Goal: Task Accomplishment & Management: Manage account settings

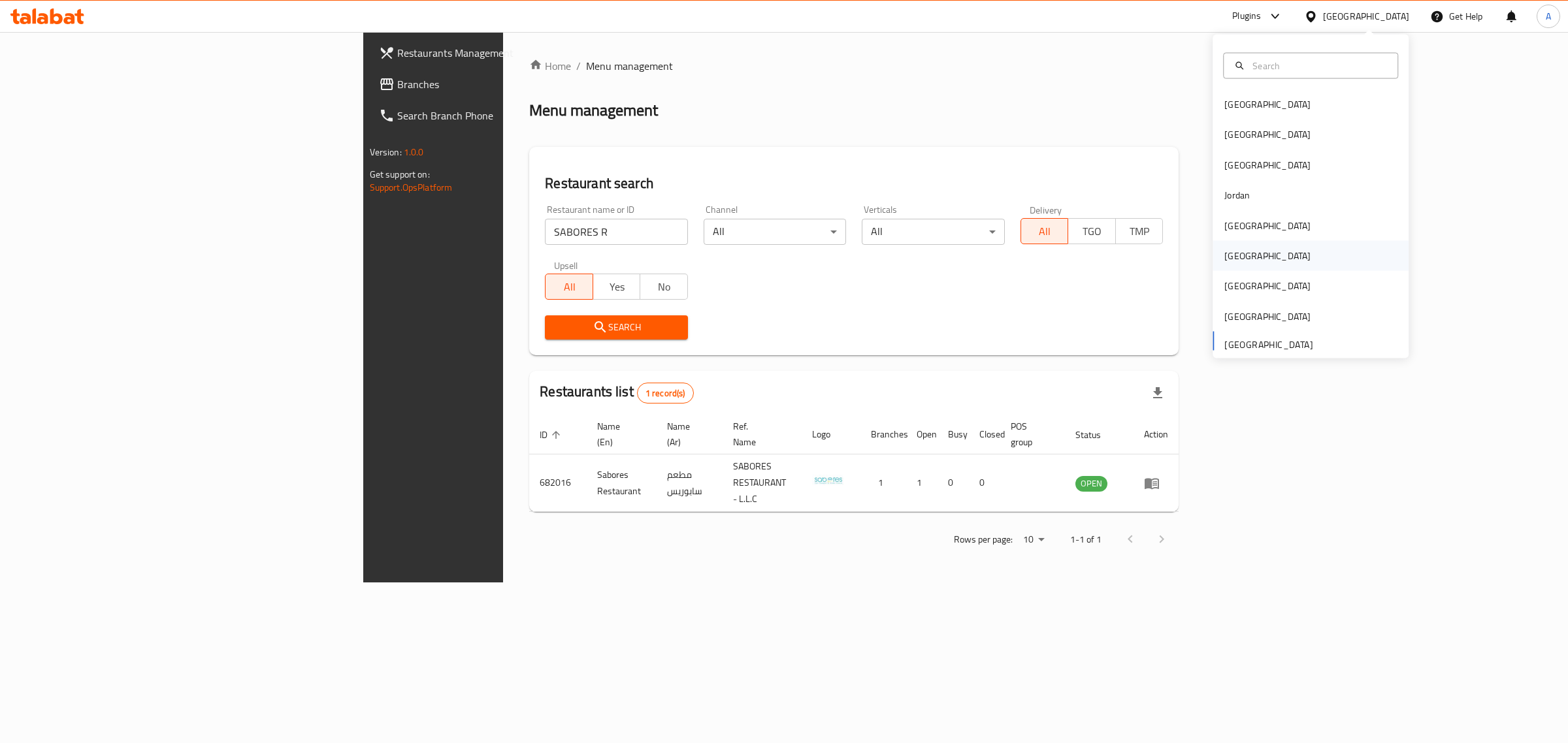
click at [1229, 260] on div "[GEOGRAPHIC_DATA]" at bounding box center [1267, 256] width 87 height 15
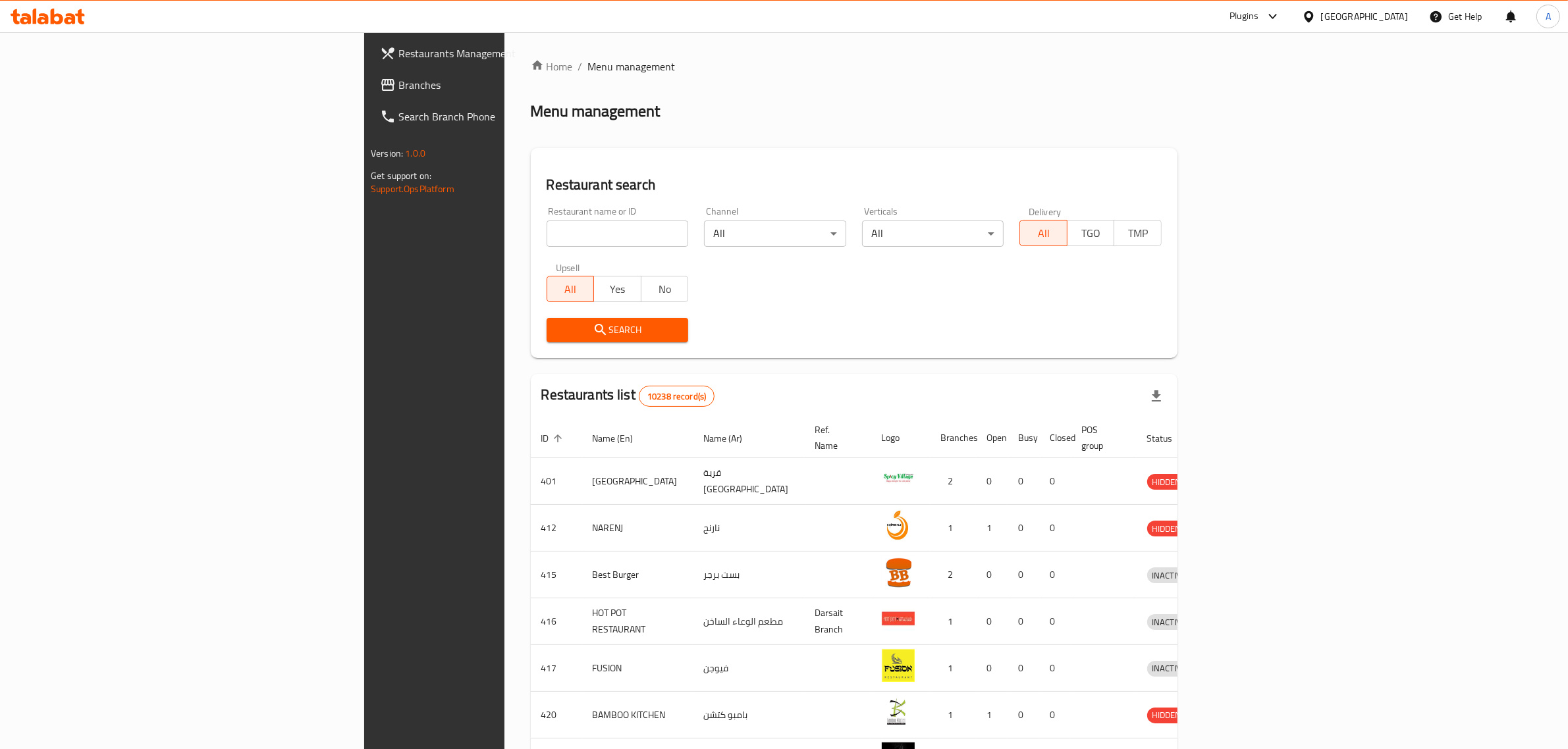
click at [547, 229] on input "search" at bounding box center [618, 233] width 142 height 26
paste input "Sector Seventeen"
type input "Sector Seventeen"
click button "Search" at bounding box center [618, 330] width 142 height 24
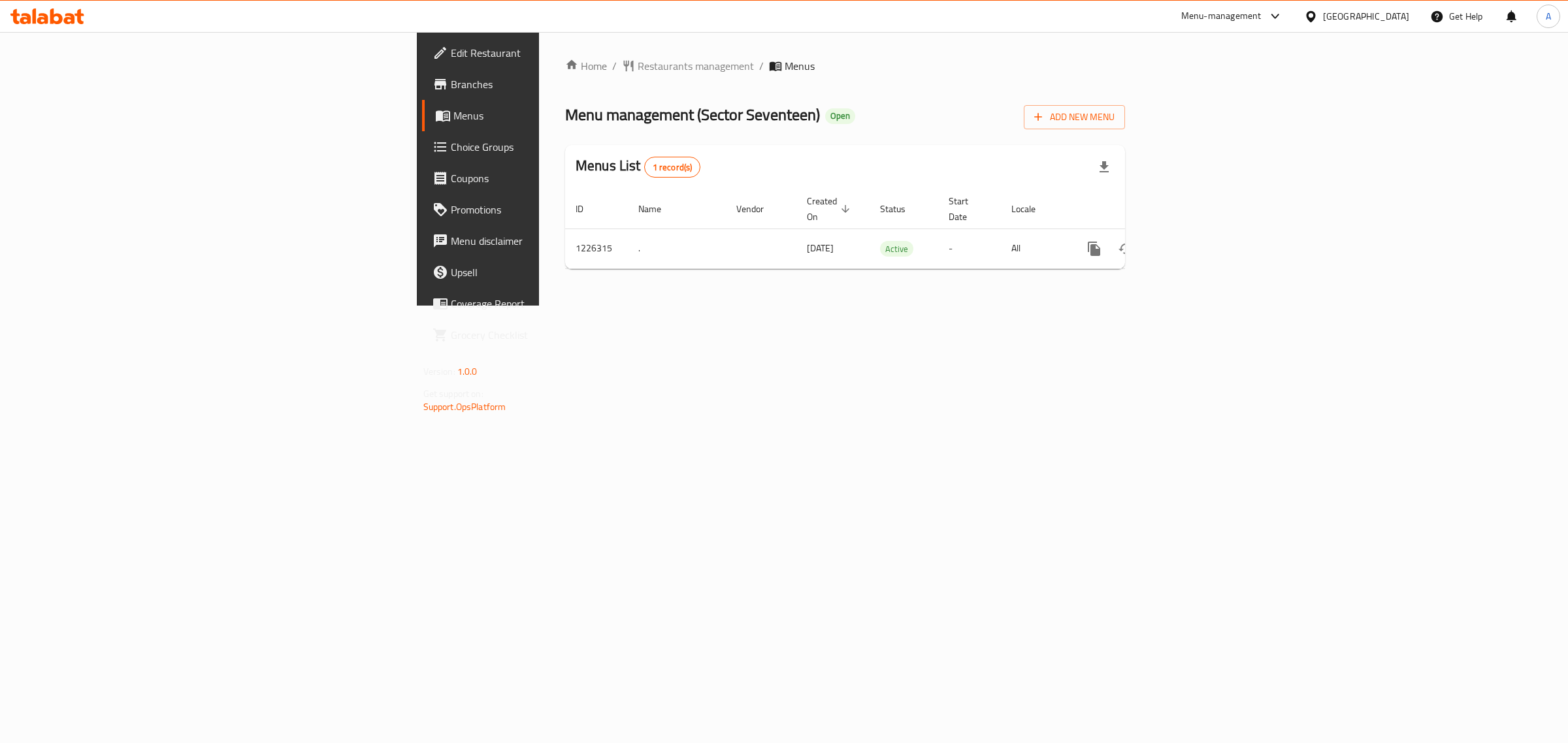
click at [451, 83] on span "Branches" at bounding box center [559, 83] width 218 height 15
click at [1194, 243] on icon "enhanced table" at bounding box center [1188, 248] width 12 height 12
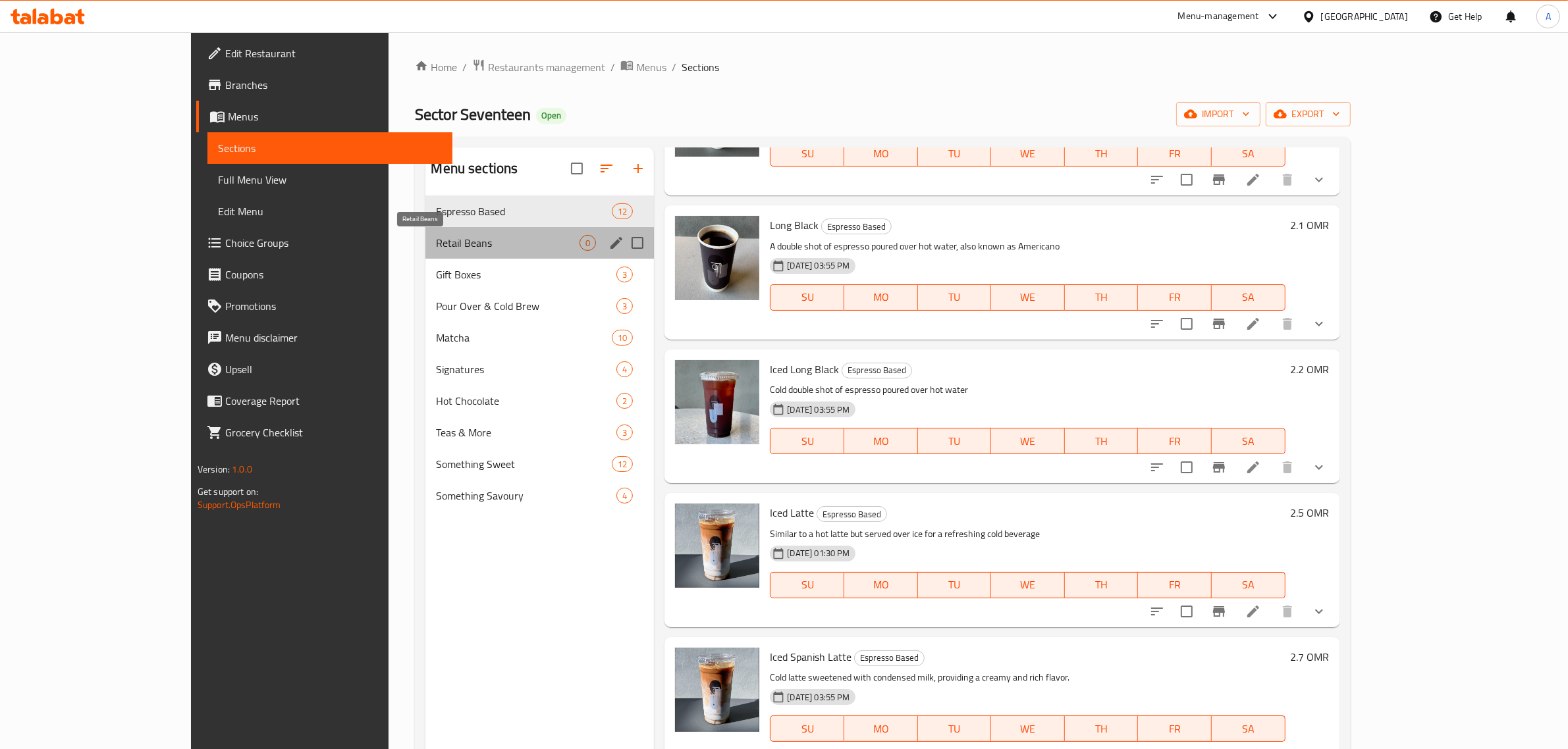
click at [436, 237] on span "Retail Beans" at bounding box center [508, 242] width 144 height 16
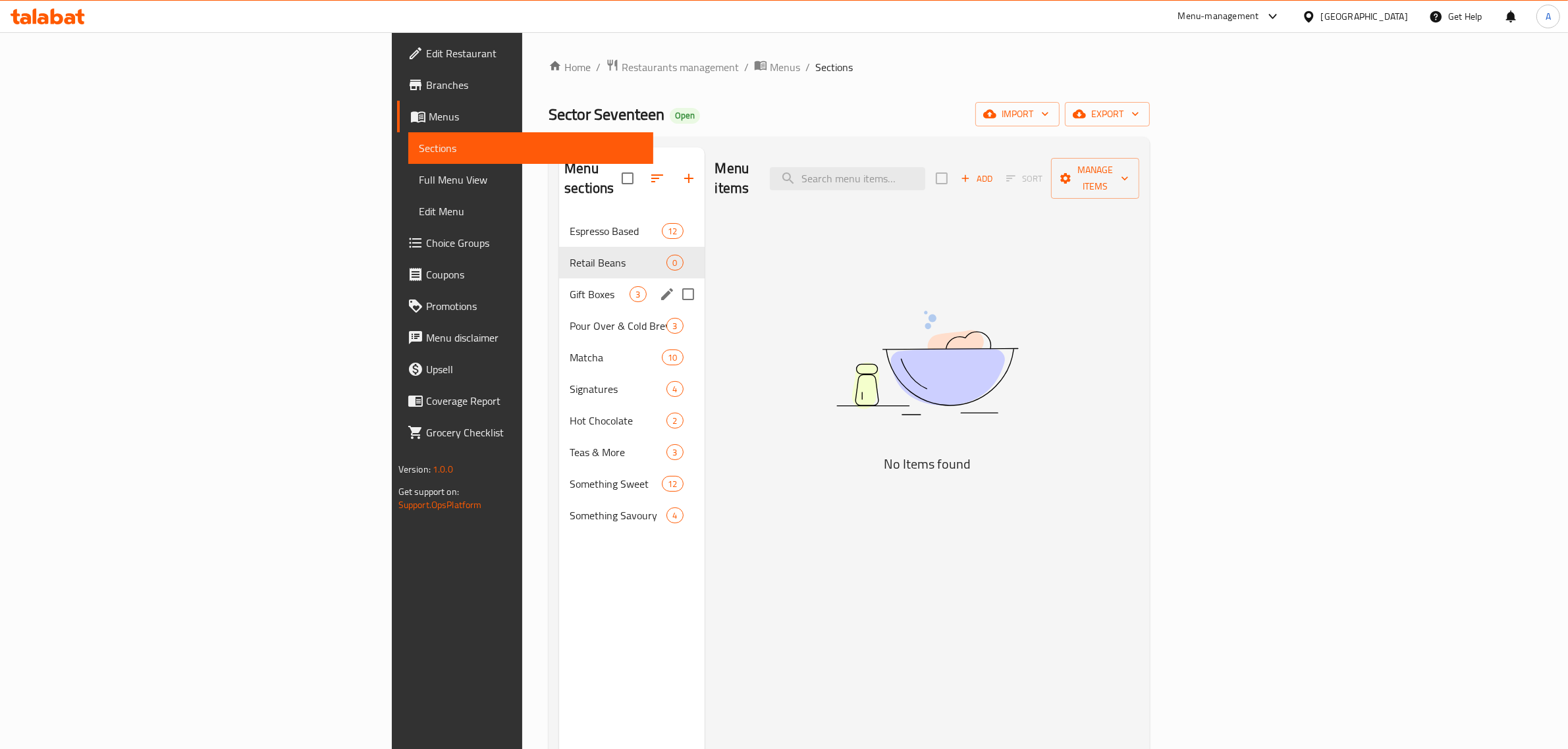
click at [559, 285] on div "Gift Boxes 3" at bounding box center [632, 294] width 145 height 32
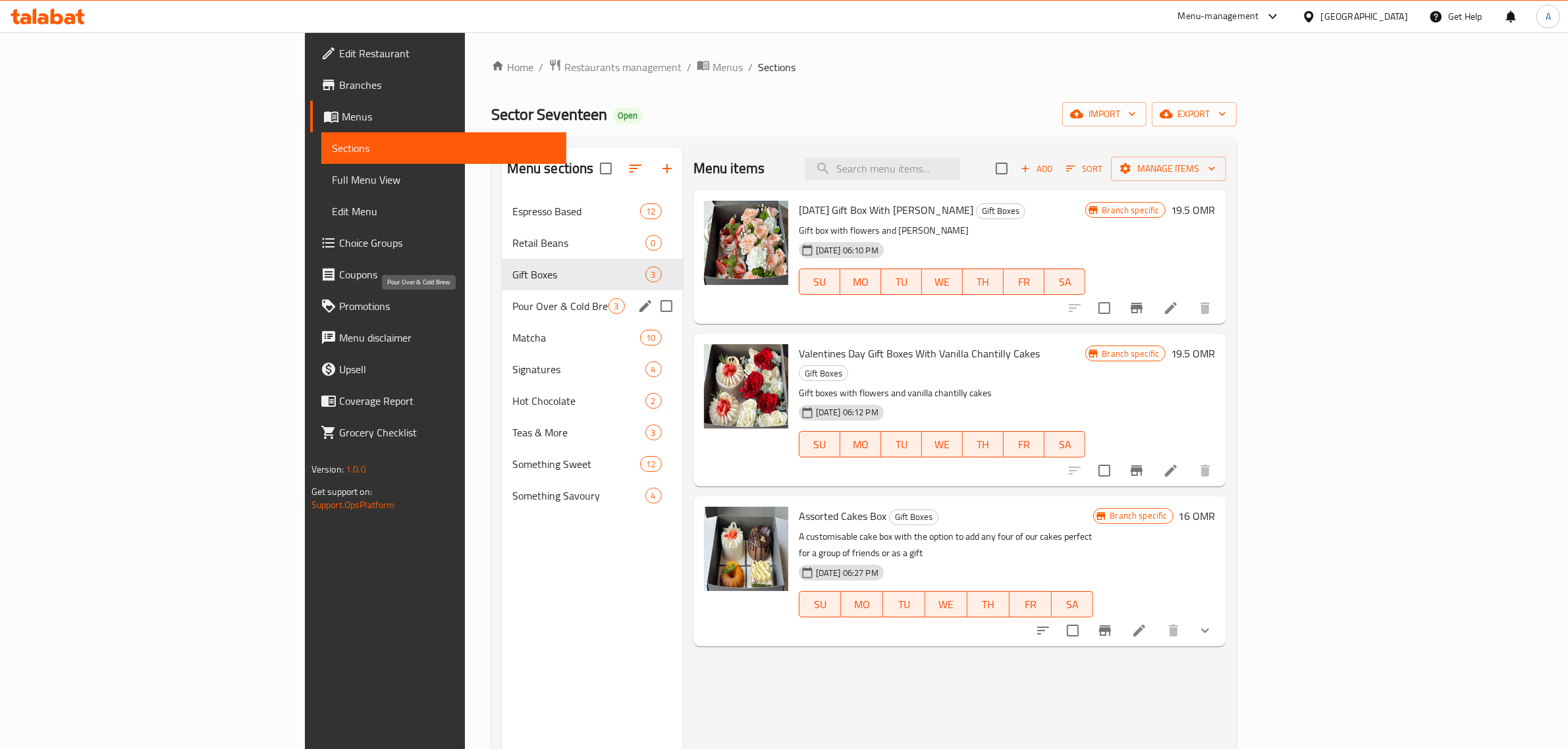
click at [513, 308] on span "Pour Over & Cold Brew" at bounding box center [561, 306] width 96 height 16
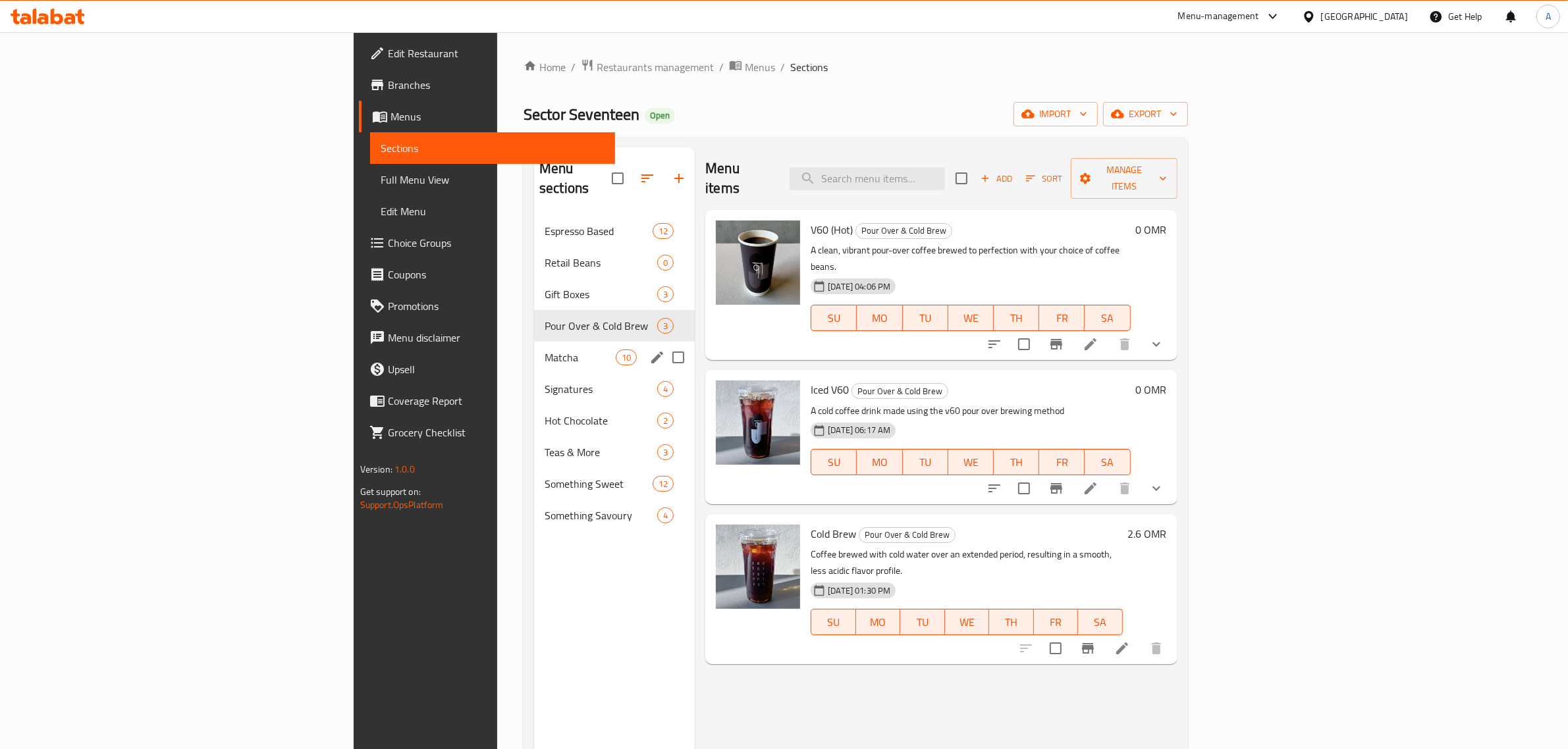
click at [534, 342] on div "Matcha 10" at bounding box center [614, 357] width 161 height 32
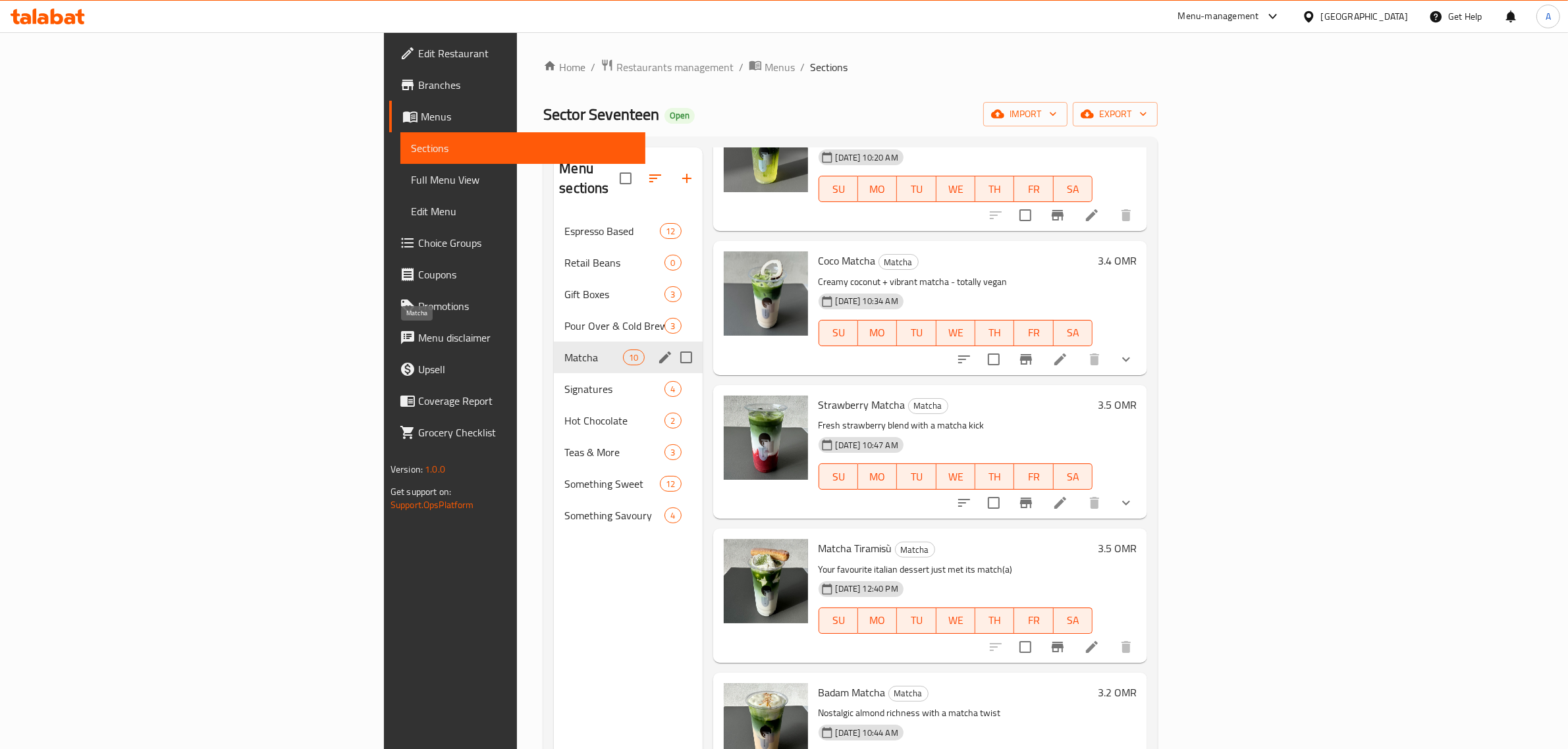
drag, startPoint x: 343, startPoint y: 347, endPoint x: 346, endPoint y: 357, distance: 10.4
click at [554, 350] on div "Matcha 10" at bounding box center [629, 357] width 149 height 32
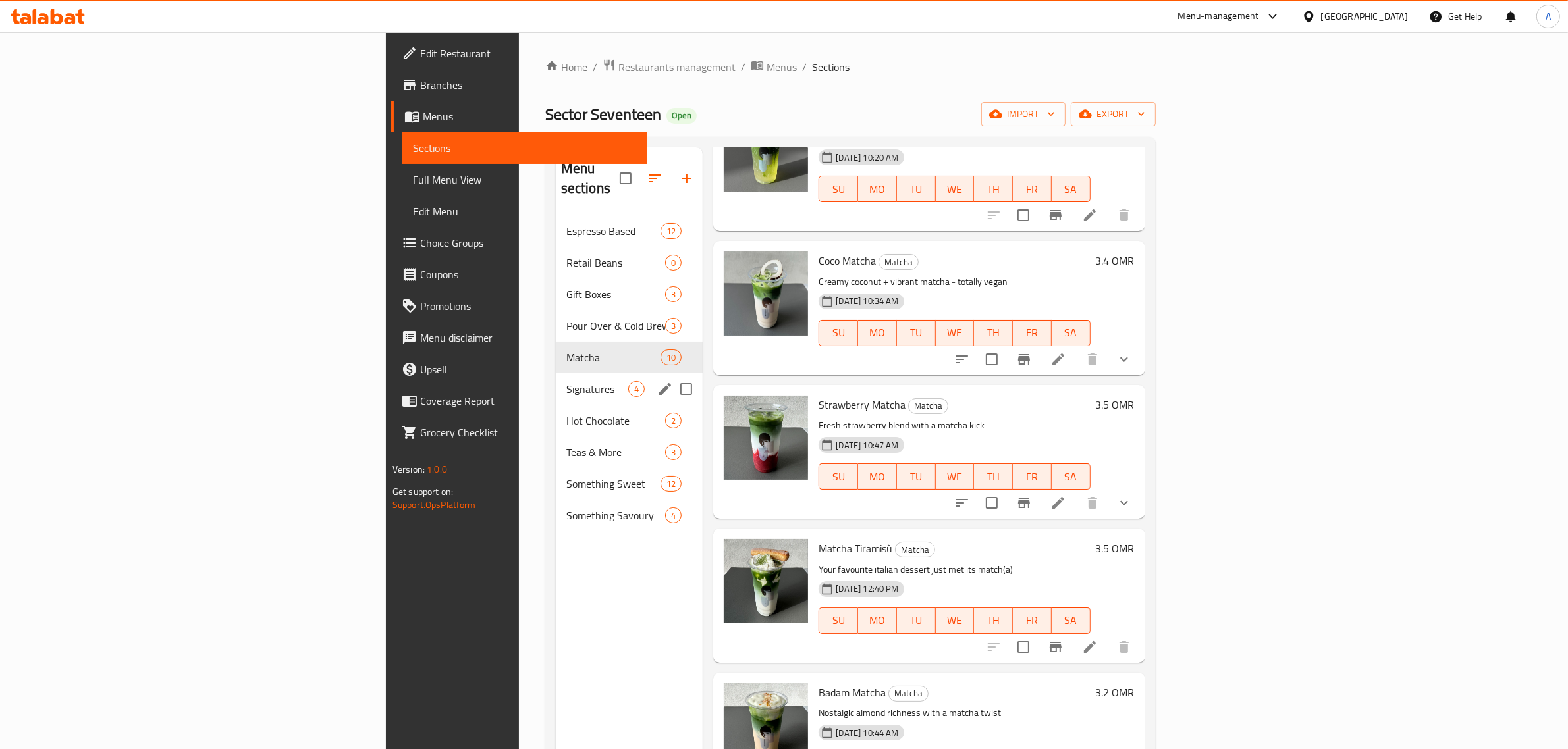
click at [566, 381] on span "Signatures" at bounding box center [597, 388] width 63 height 16
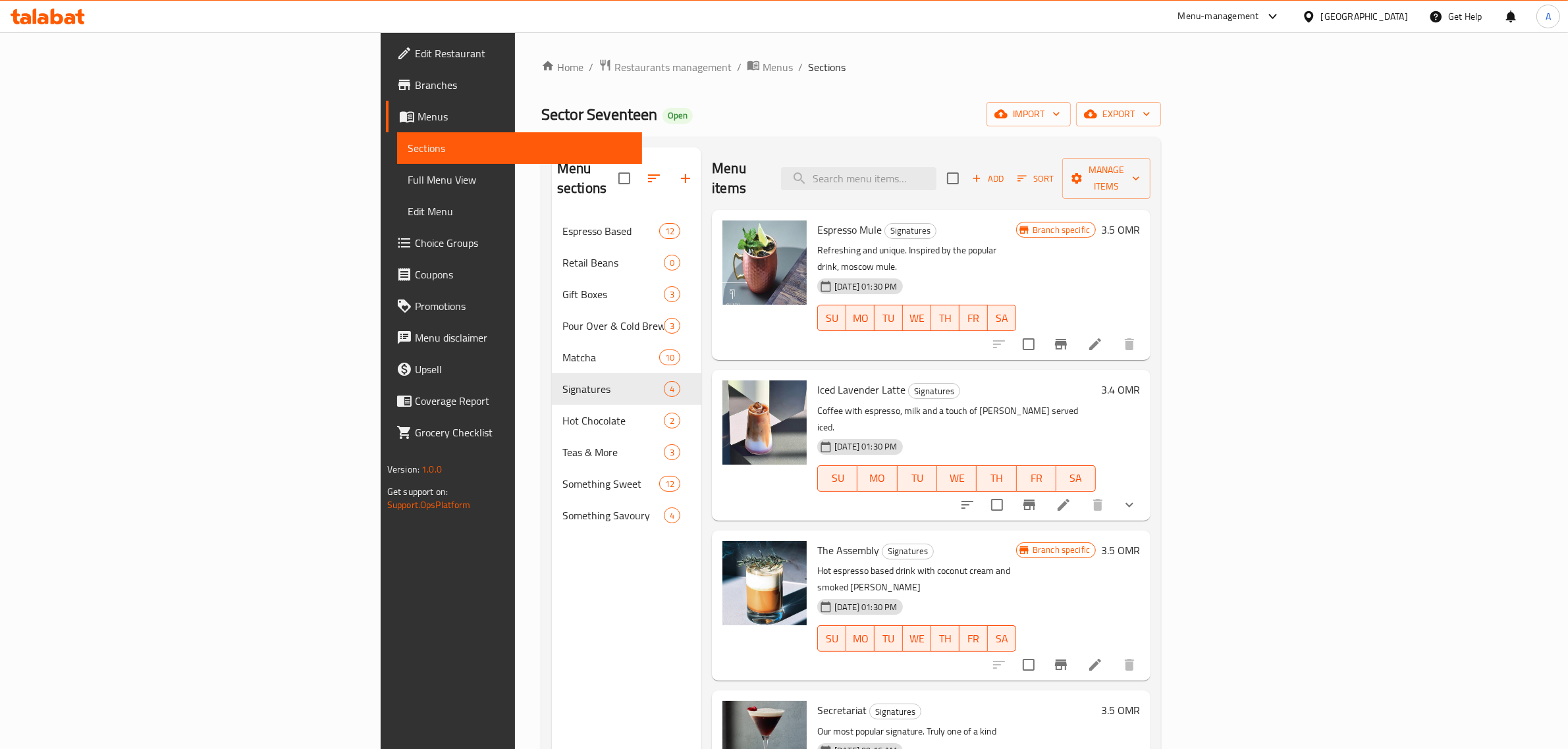
scroll to position [185, 0]
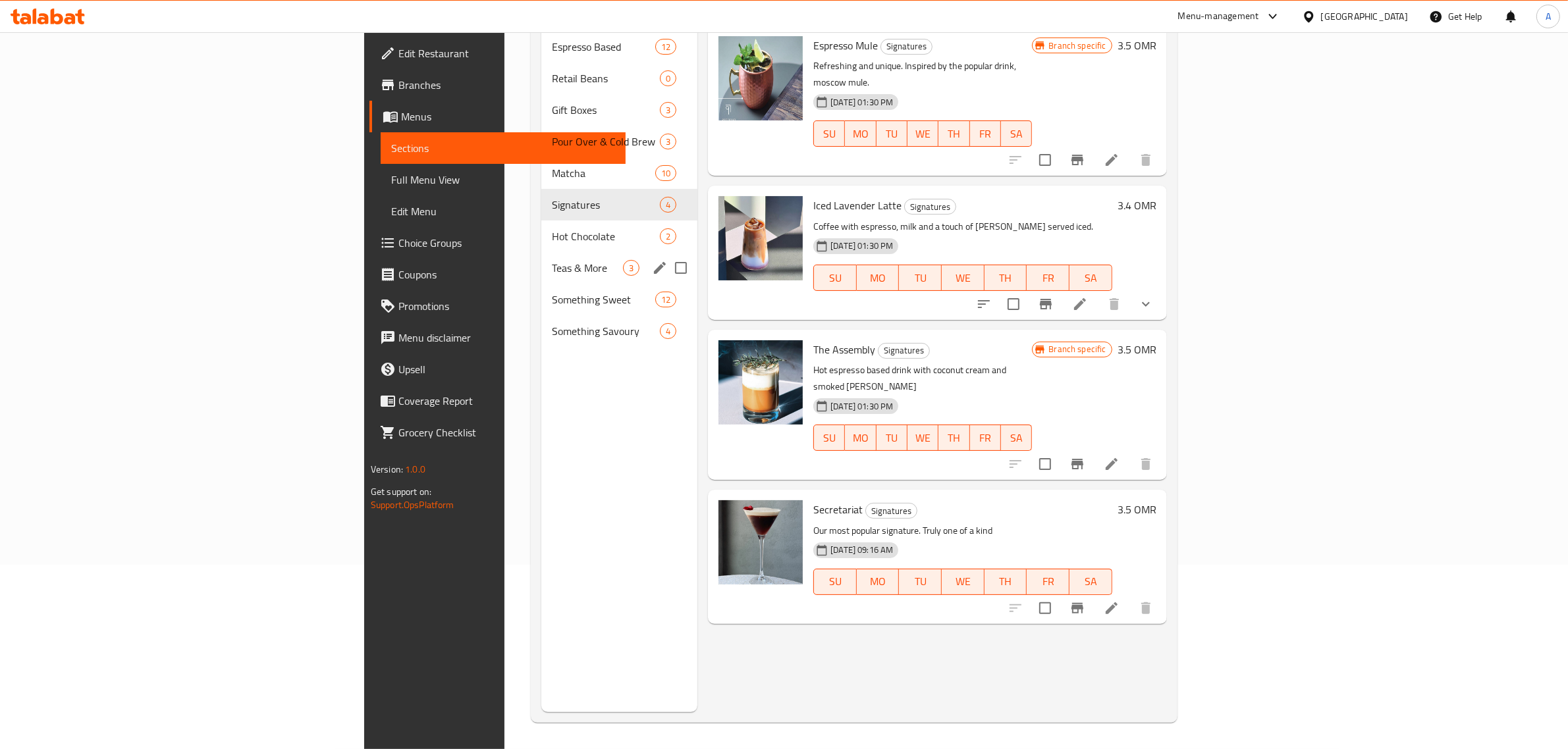
click at [541, 252] on div "Teas & More 3" at bounding box center [620, 268] width 157 height 32
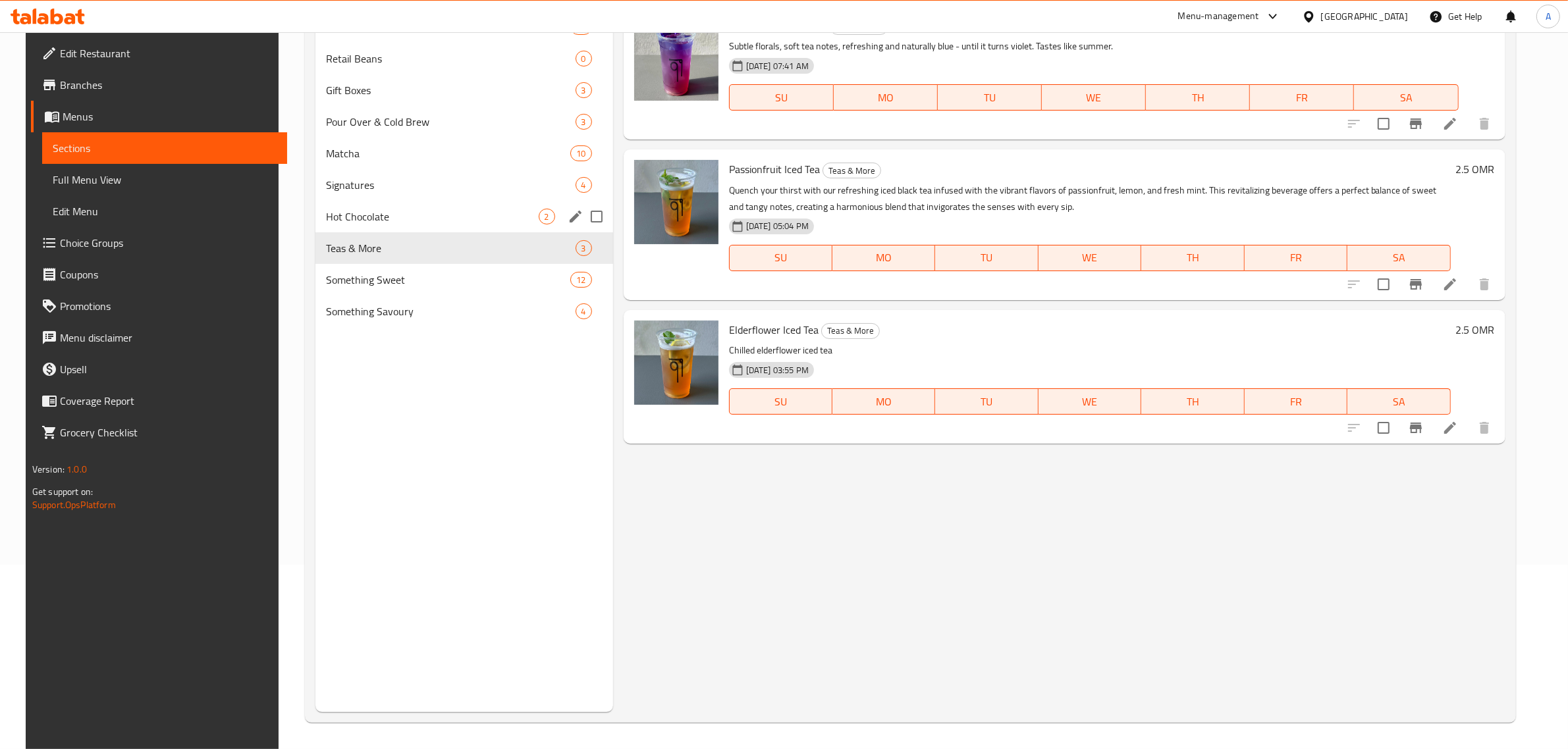
click at [471, 203] on div "Hot Chocolate 2" at bounding box center [464, 216] width 298 height 32
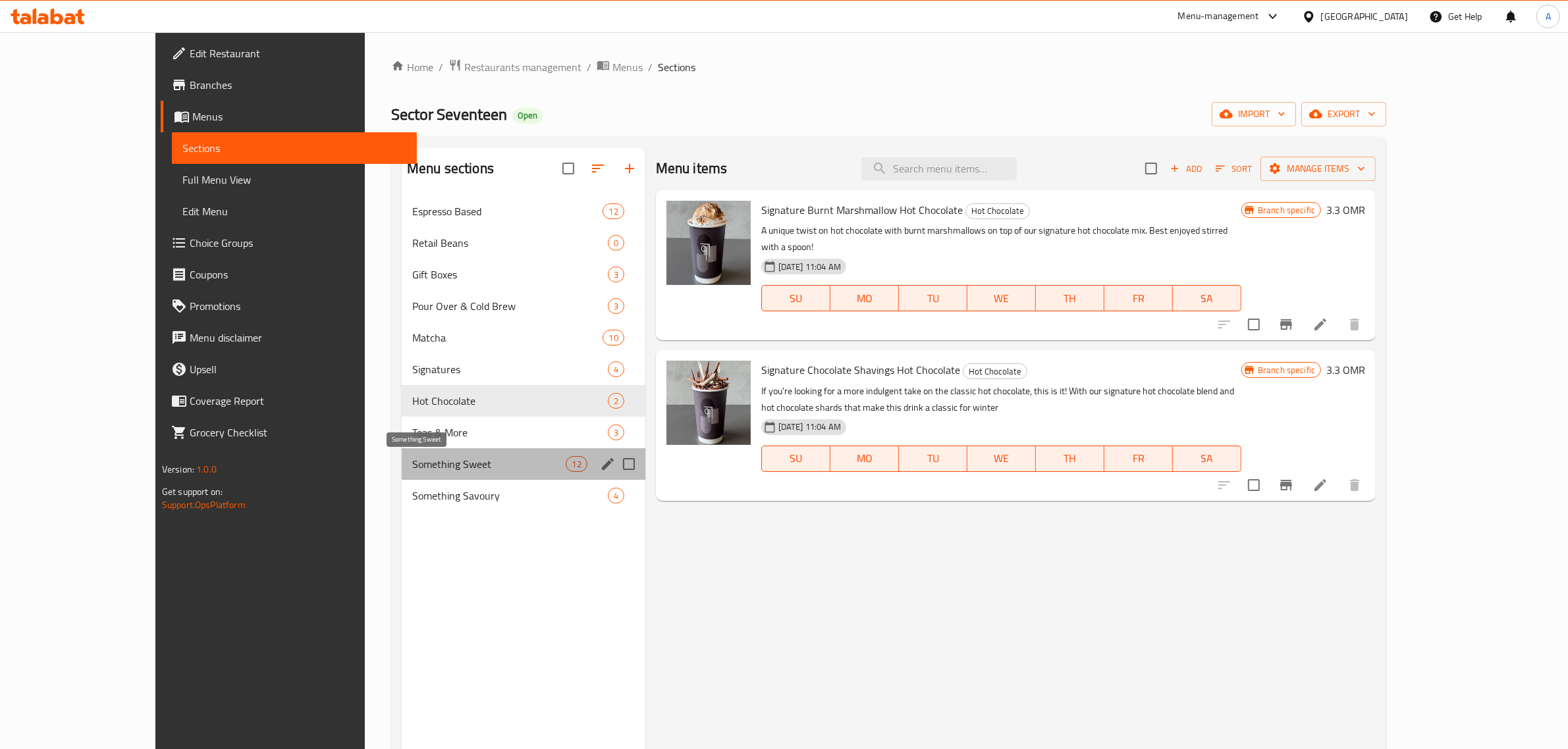
click at [412, 459] on span "Something Sweet" at bounding box center [489, 463] width 154 height 16
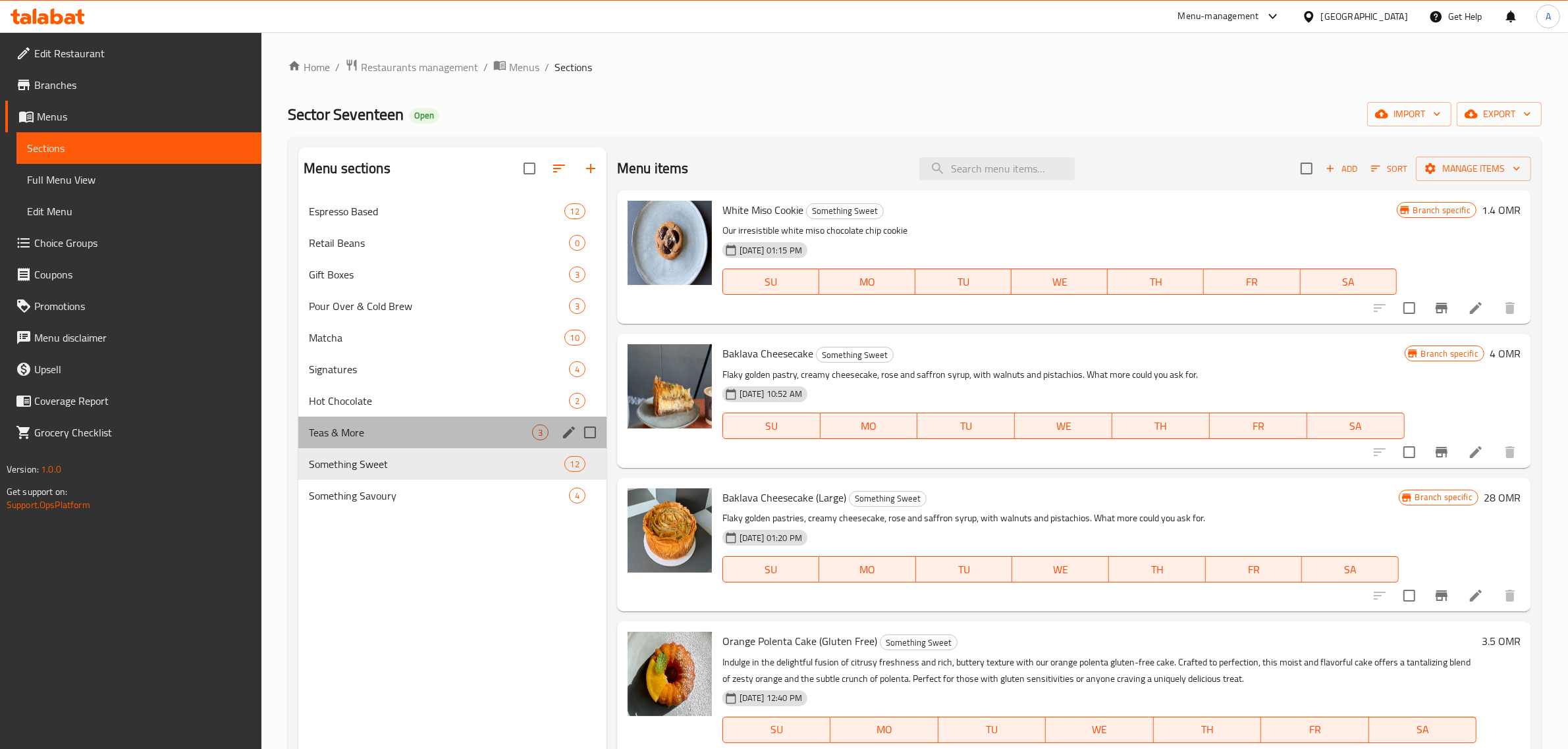
click at [405, 423] on div "Teas & More 3" at bounding box center [453, 432] width 309 height 32
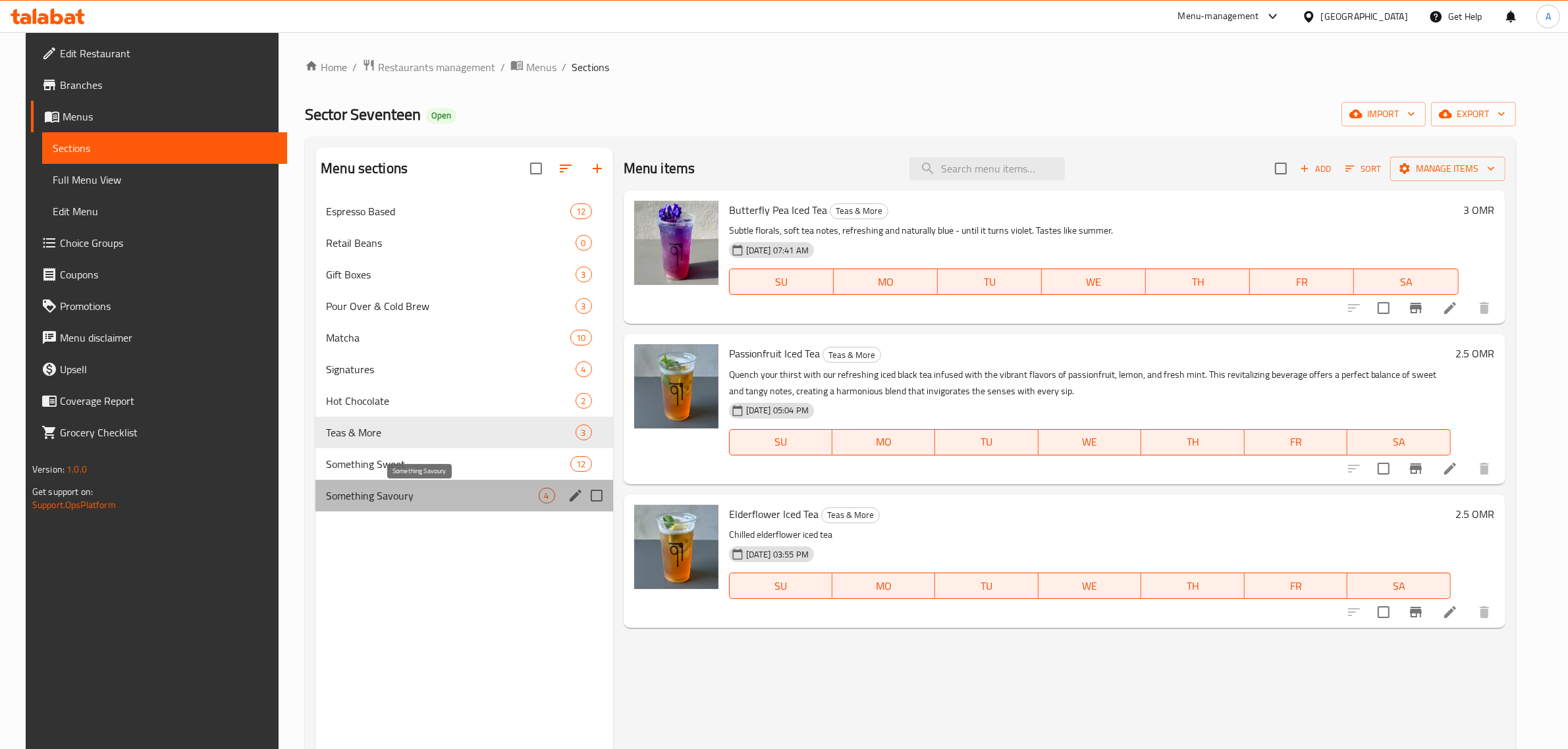
click at [397, 489] on span "Something Savoury" at bounding box center [432, 495] width 212 height 16
